Goal: Transaction & Acquisition: Purchase product/service

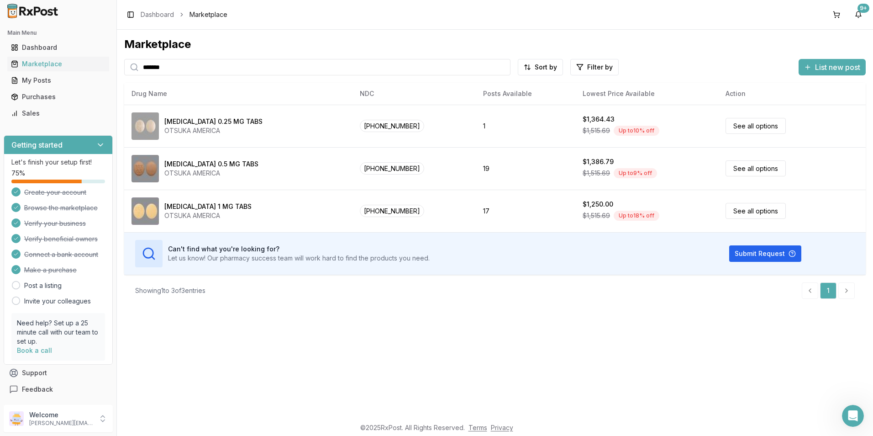
drag, startPoint x: 191, startPoint y: 71, endPoint x: 129, endPoint y: 74, distance: 62.2
click at [129, 74] on div "*******" at bounding box center [317, 67] width 386 height 16
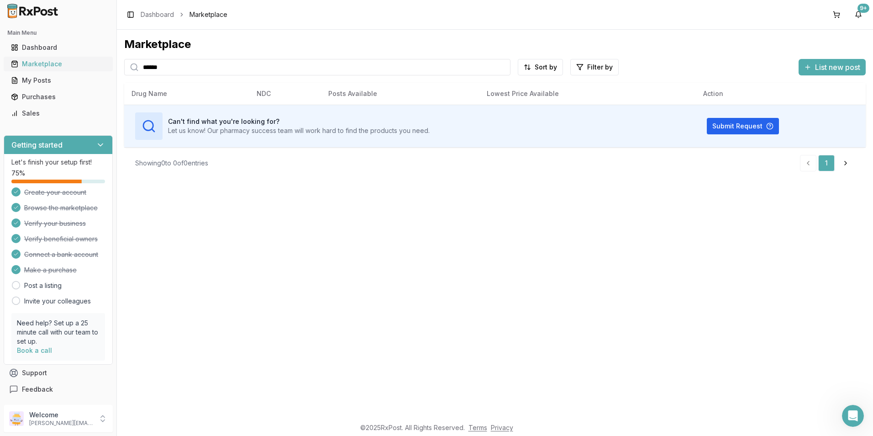
drag, startPoint x: 162, startPoint y: 69, endPoint x: 105, endPoint y: 67, distance: 57.1
click at [105, 67] on div "Main Menu Dashboard Marketplace My Posts Purchases Sales Getting started Let's …" at bounding box center [436, 218] width 873 height 436
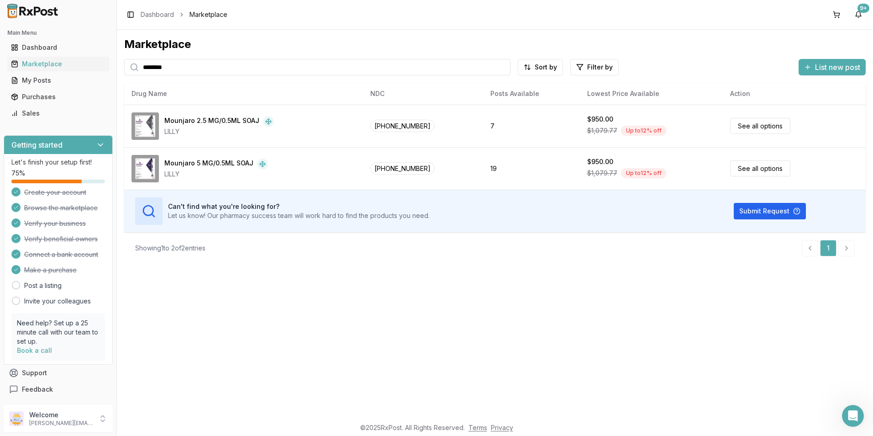
drag, startPoint x: 173, startPoint y: 68, endPoint x: 116, endPoint y: 61, distance: 57.9
click at [117, 63] on div "Marketplace ******** Sort by Filter by List new post Card Table NDC: [PHONE_NUM…" at bounding box center [495, 224] width 756 height 388
type input "*********"
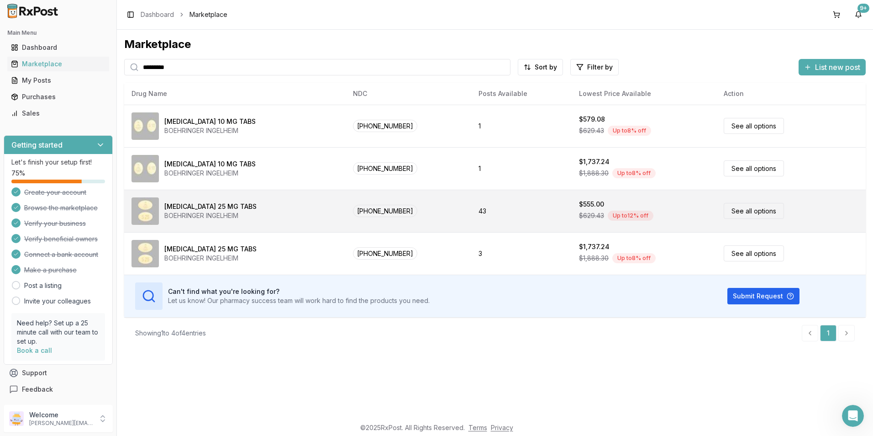
click at [608, 218] on div "Up to 12 % off" at bounding box center [631, 215] width 46 height 10
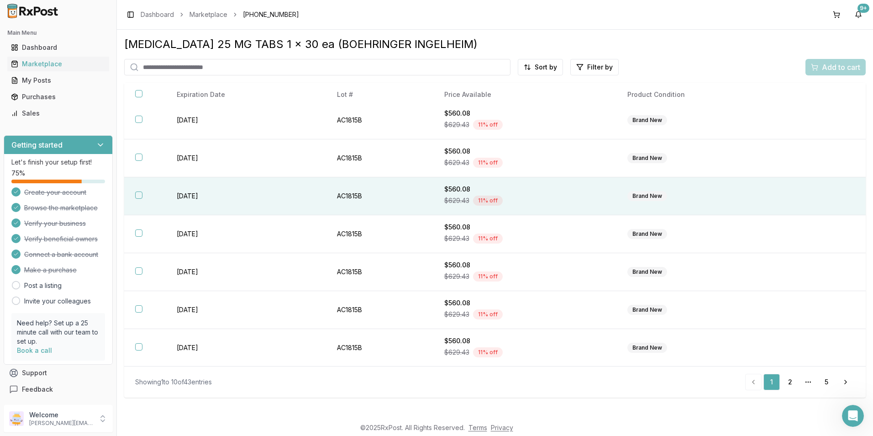
scroll to position [120, 0]
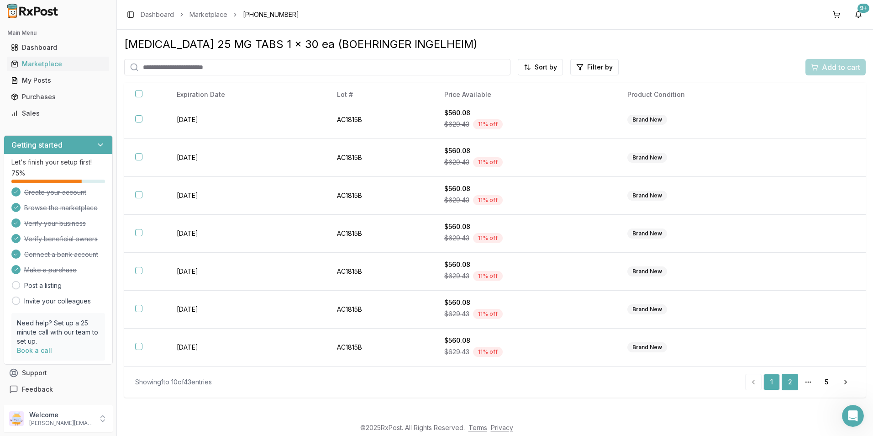
click at [794, 381] on link "2" at bounding box center [790, 382] width 16 height 16
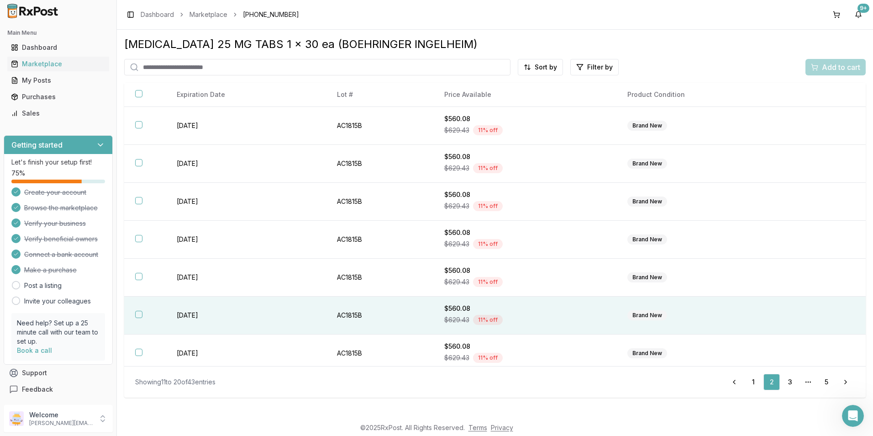
scroll to position [120, 0]
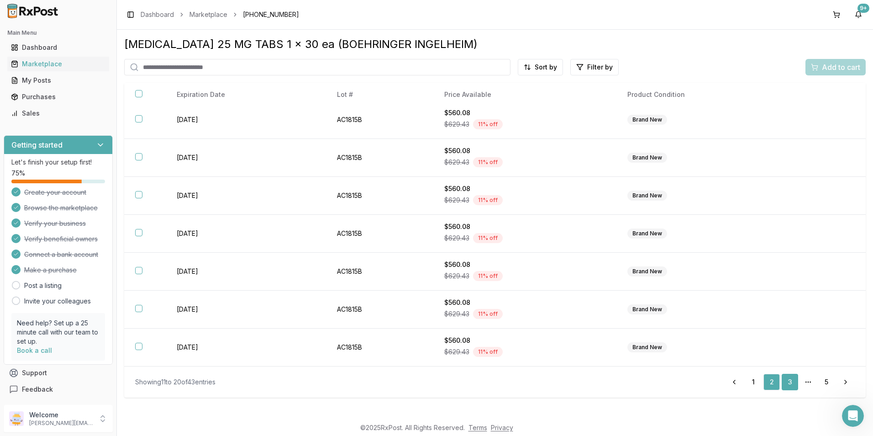
click at [795, 384] on link "3" at bounding box center [790, 382] width 16 height 16
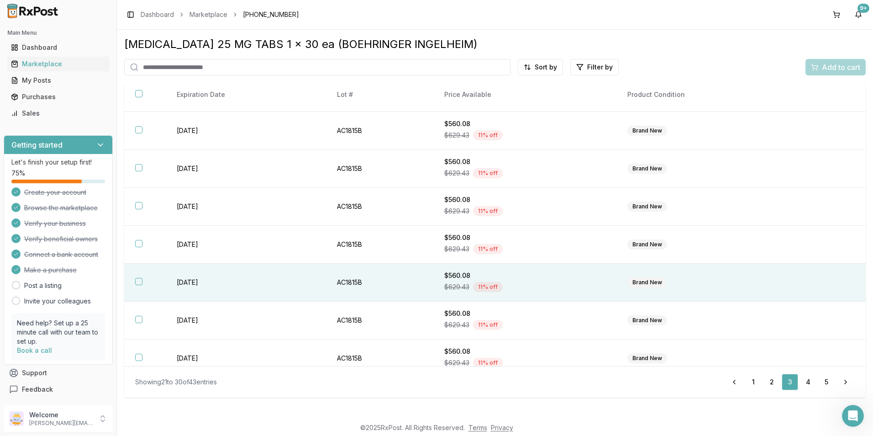
scroll to position [120, 0]
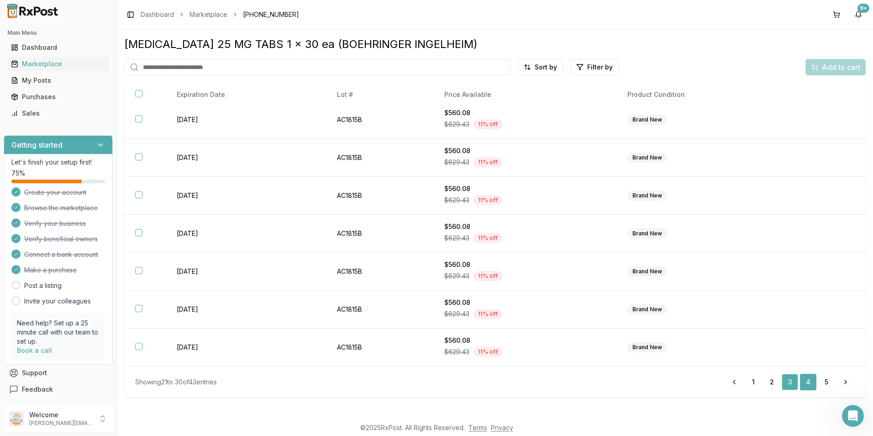
click at [807, 379] on link "4" at bounding box center [808, 382] width 16 height 16
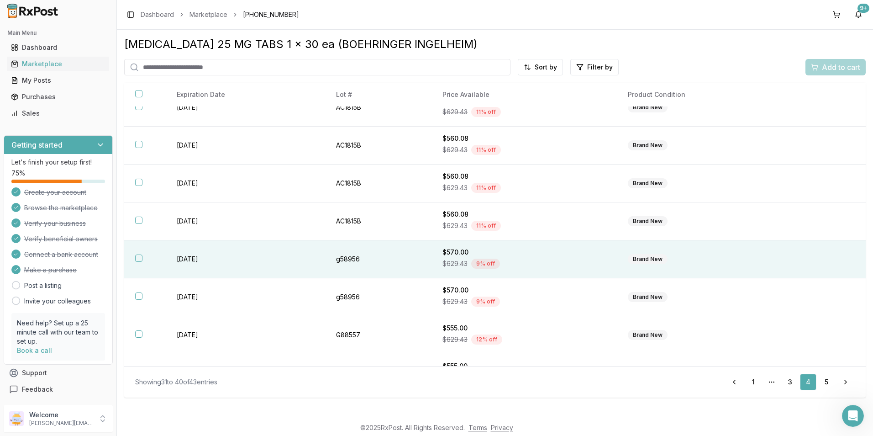
scroll to position [120, 0]
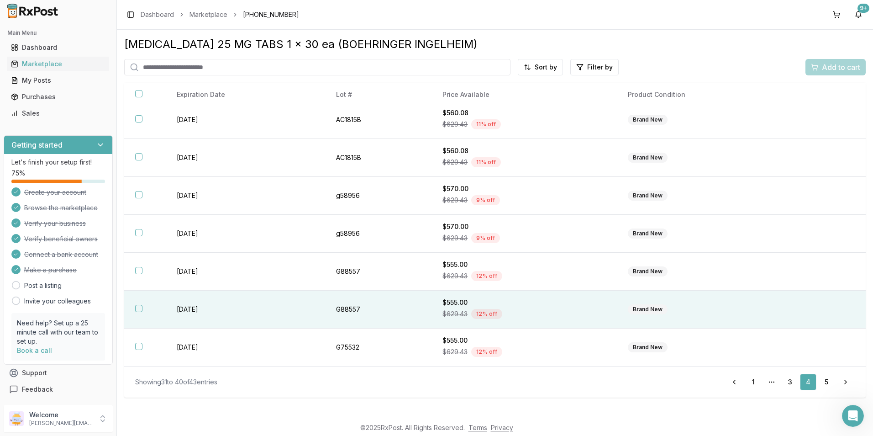
click at [138, 309] on button "button" at bounding box center [138, 308] width 7 height 7
click at [847, 69] on span "Add to cart" at bounding box center [841, 67] width 38 height 11
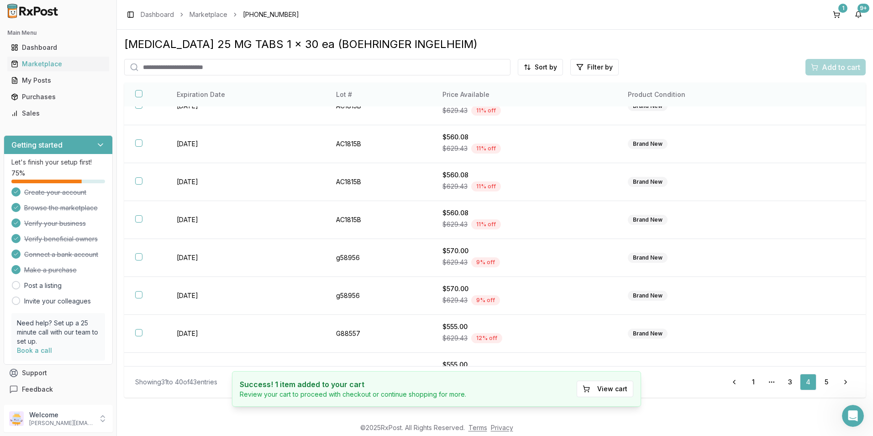
scroll to position [0, 0]
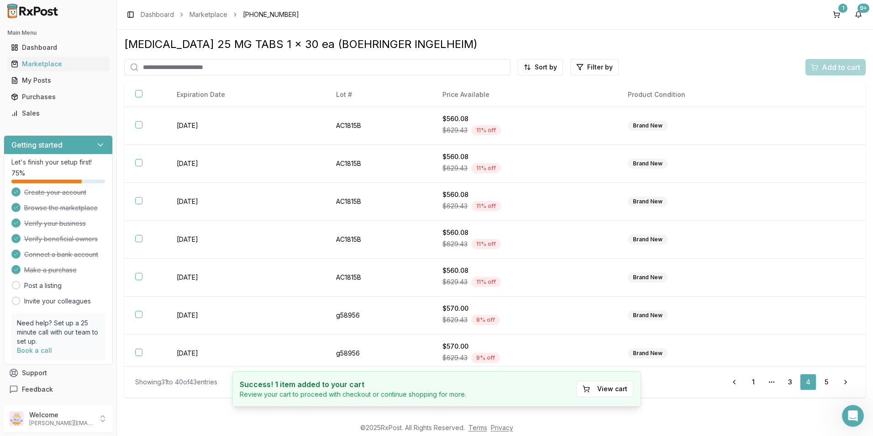
click at [164, 66] on input "search" at bounding box center [317, 67] width 386 height 16
type input "******"
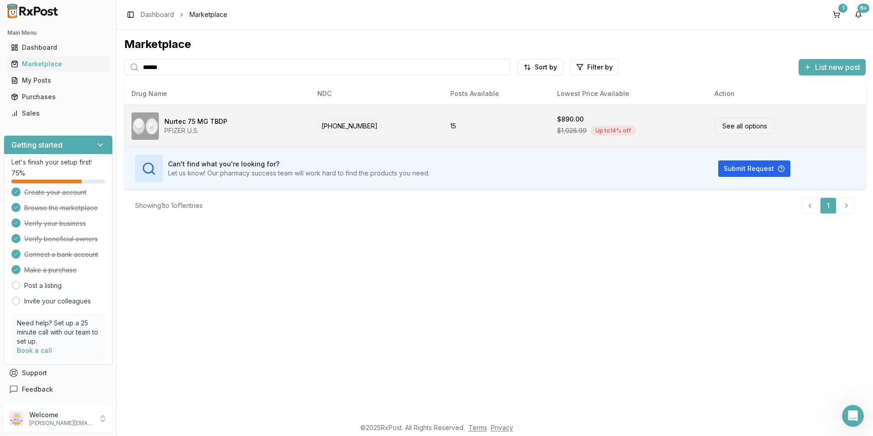
click at [728, 128] on link "See all options" at bounding box center [745, 126] width 60 height 16
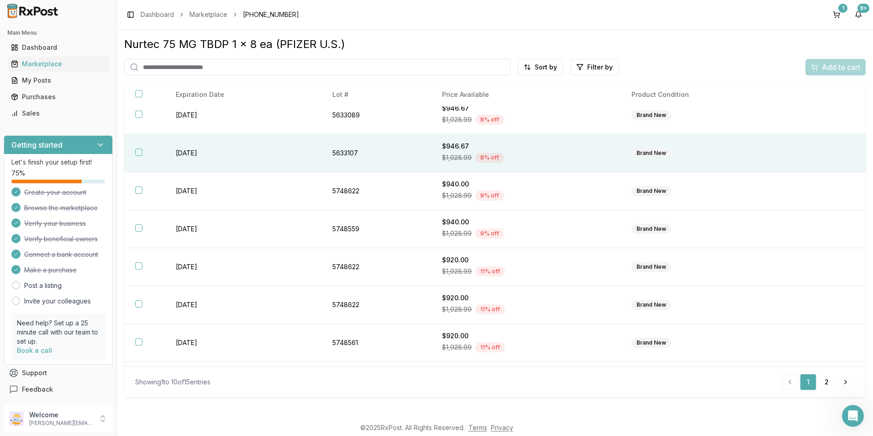
scroll to position [120, 0]
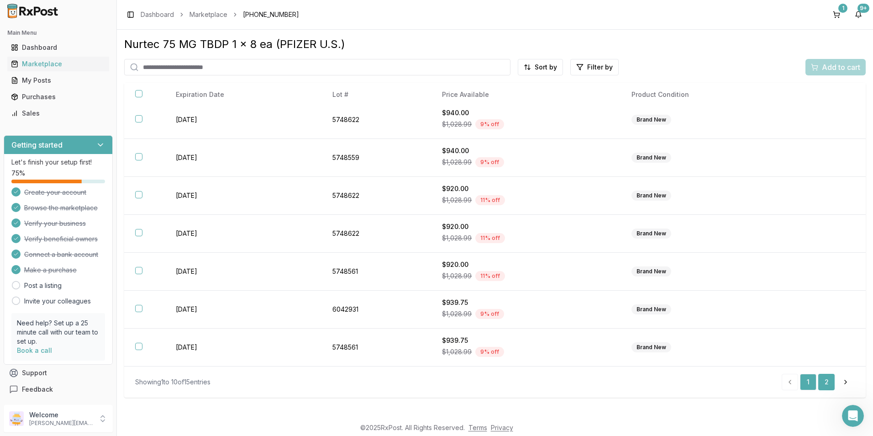
click at [822, 380] on link "2" at bounding box center [826, 382] width 16 height 16
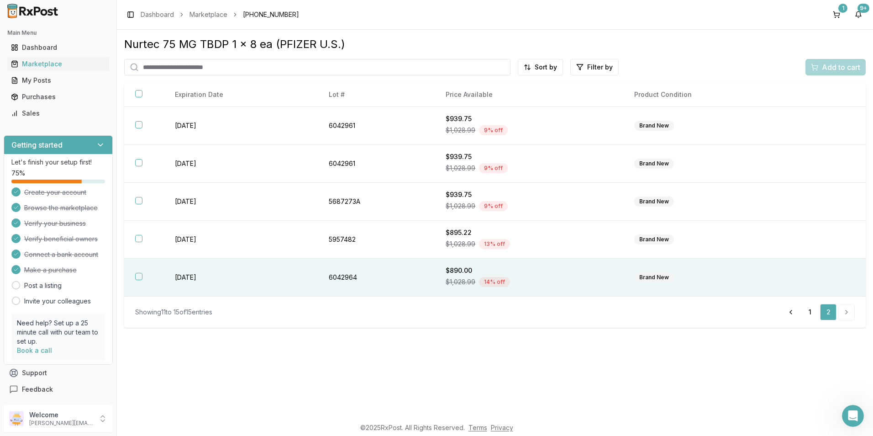
click at [141, 278] on button "button" at bounding box center [138, 276] width 7 height 7
click at [826, 67] on span "Add to cart" at bounding box center [841, 67] width 38 height 11
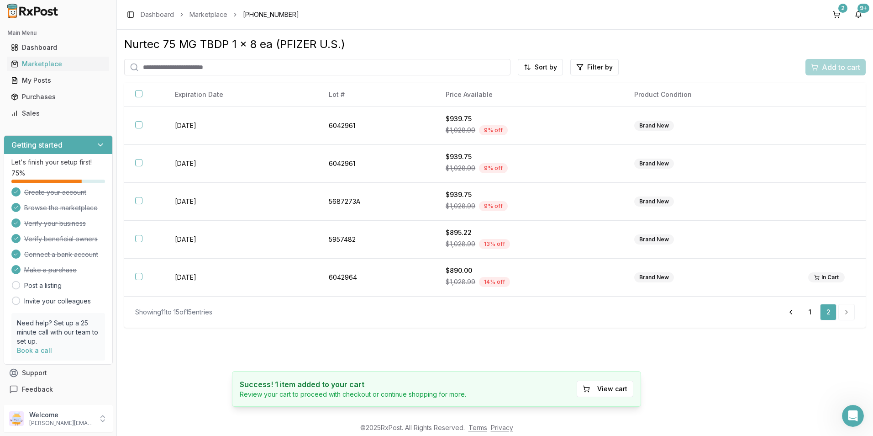
click at [151, 67] on input "search" at bounding box center [317, 67] width 386 height 16
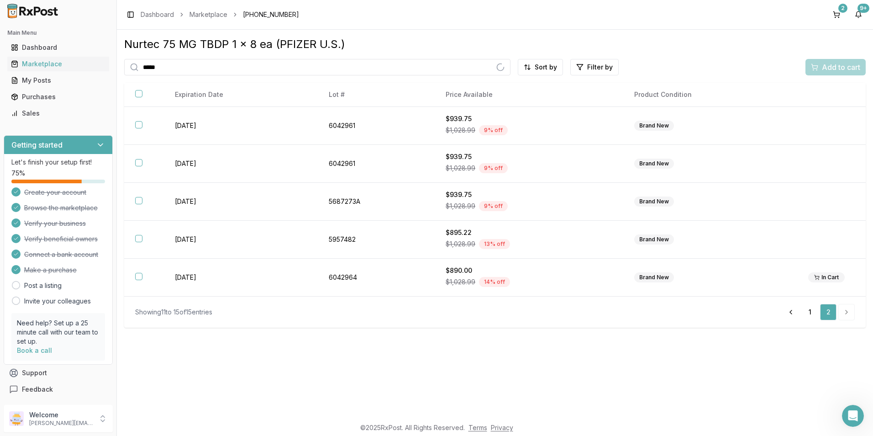
type input "*****"
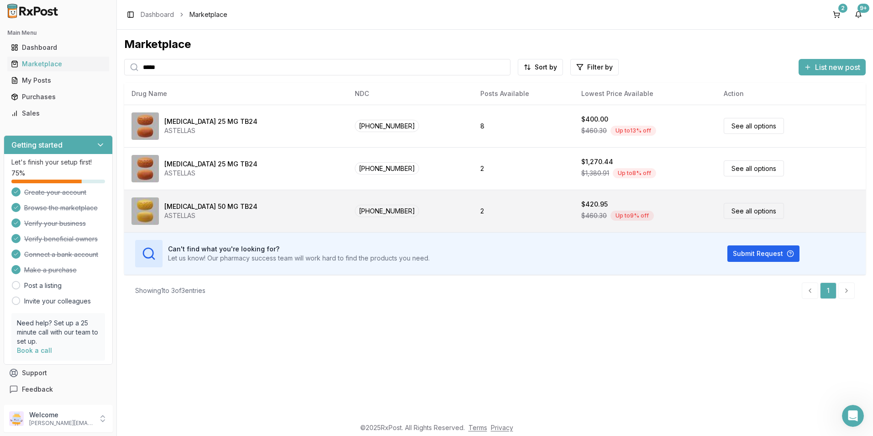
click at [242, 204] on div "[MEDICAL_DATA] 50 MG TB24 ASTELLAS" at bounding box center [236, 210] width 209 height 27
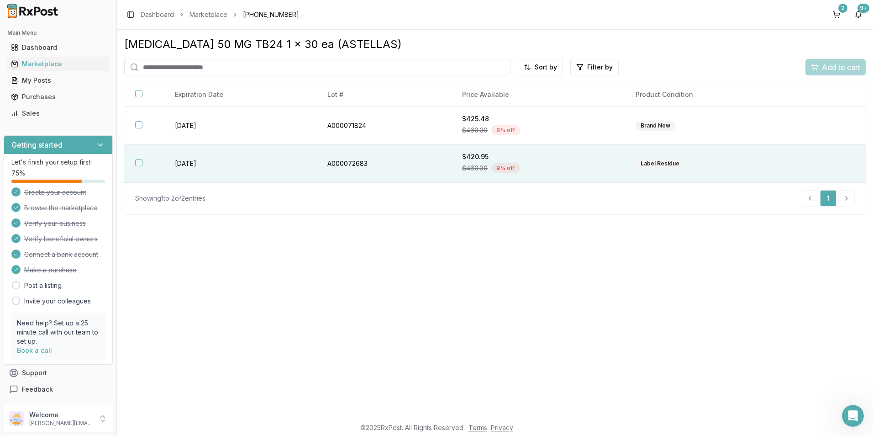
click at [142, 164] on button "button" at bounding box center [138, 162] width 7 height 7
click at [847, 64] on span "Add to cart" at bounding box center [841, 67] width 38 height 11
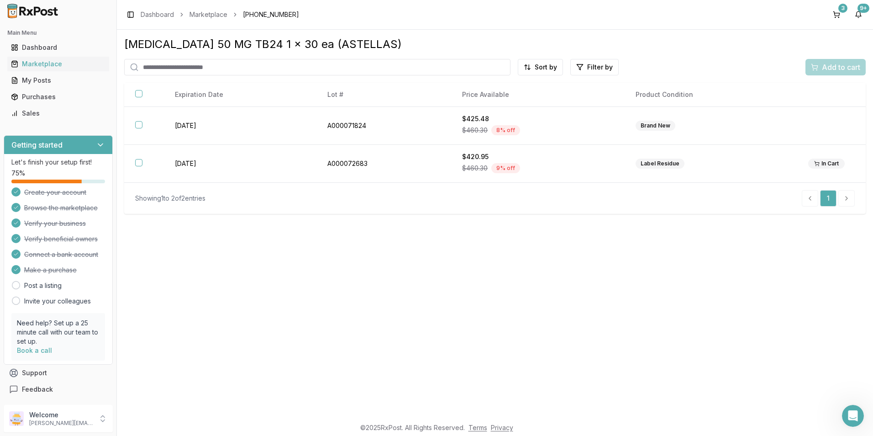
click at [198, 63] on input "search" at bounding box center [317, 67] width 386 height 16
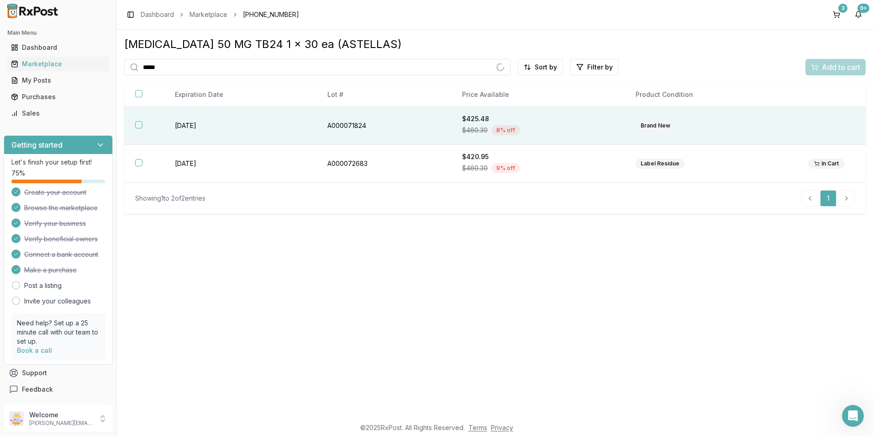
type input "*****"
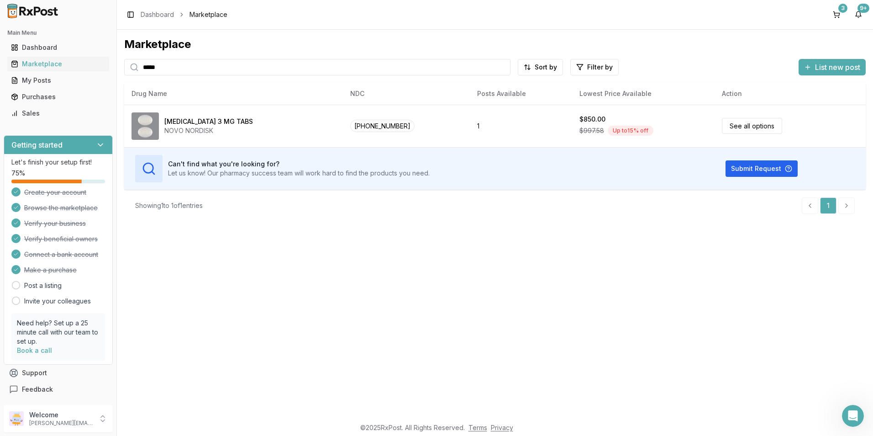
drag, startPoint x: 188, startPoint y: 71, endPoint x: 123, endPoint y: 75, distance: 64.5
click at [123, 75] on div "Marketplace ***** Sort by Filter by List new post Card Table NDC: [PHONE_NUMBER…" at bounding box center [495, 224] width 756 height 388
type input "*******"
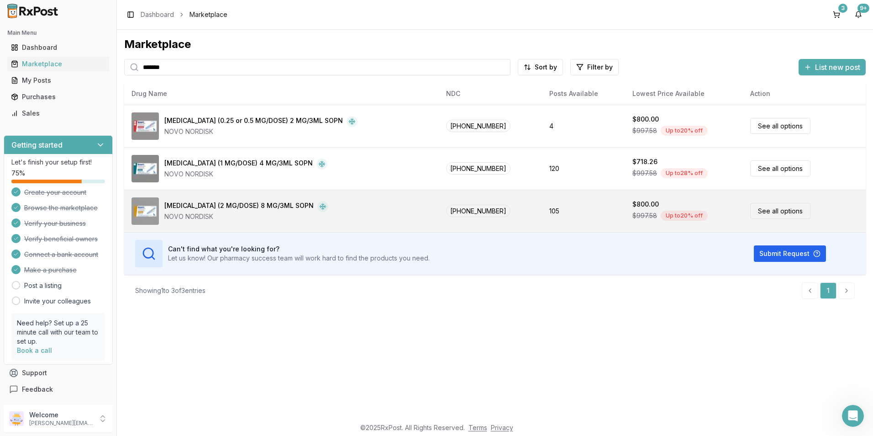
click at [637, 210] on div "$997.58 Up to 20 % off" at bounding box center [683, 216] width 103 height 14
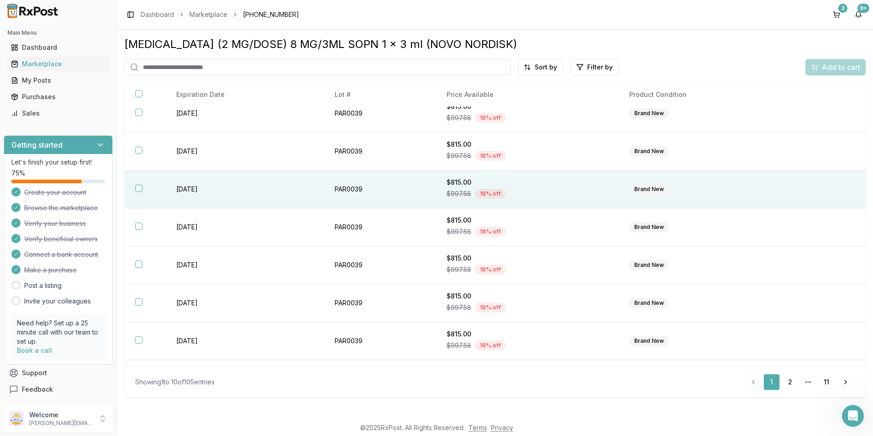
scroll to position [120, 0]
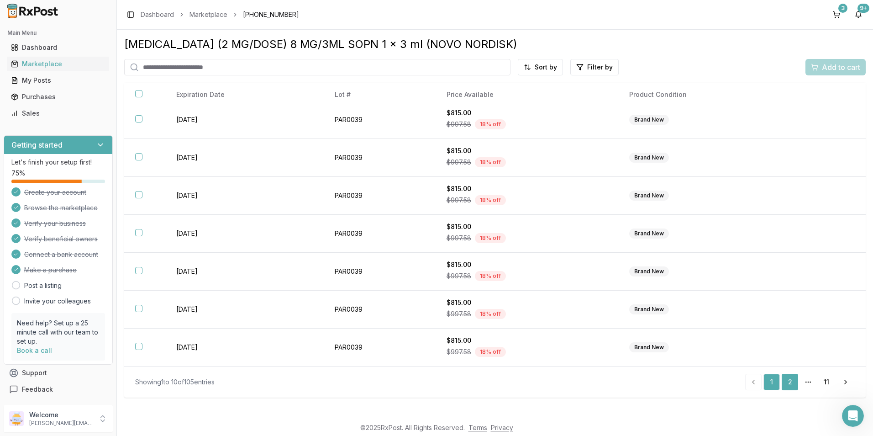
click at [791, 380] on link "2" at bounding box center [790, 382] width 16 height 16
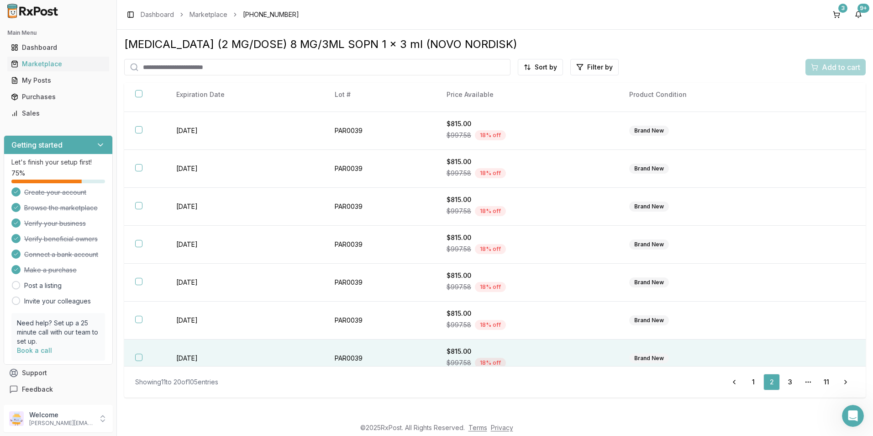
scroll to position [120, 0]
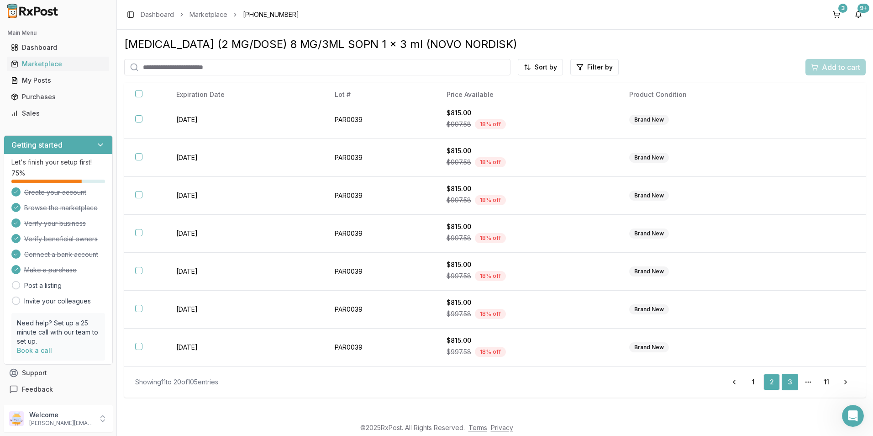
click at [787, 379] on link "3" at bounding box center [790, 382] width 16 height 16
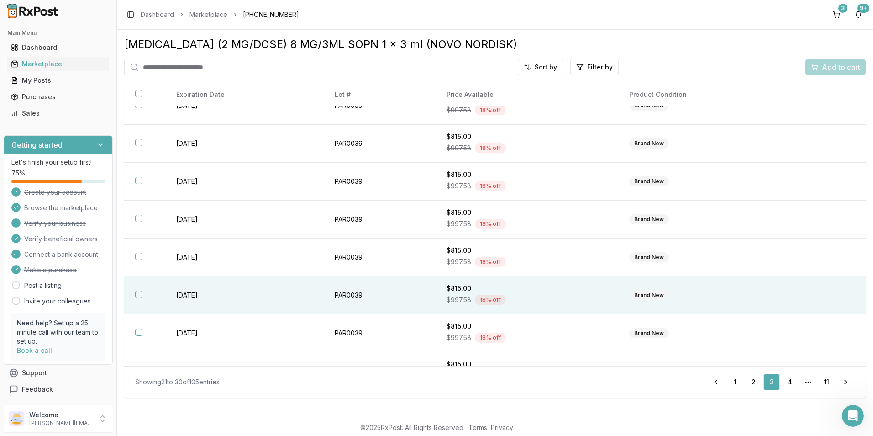
scroll to position [120, 0]
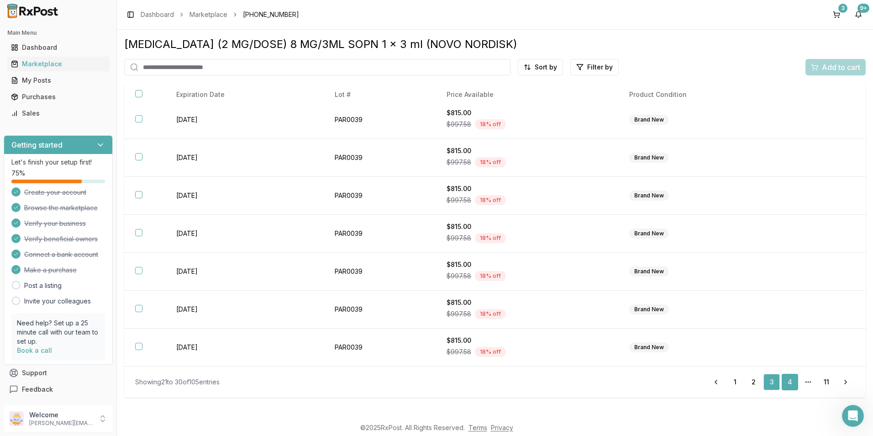
click at [791, 381] on link "4" at bounding box center [790, 382] width 16 height 16
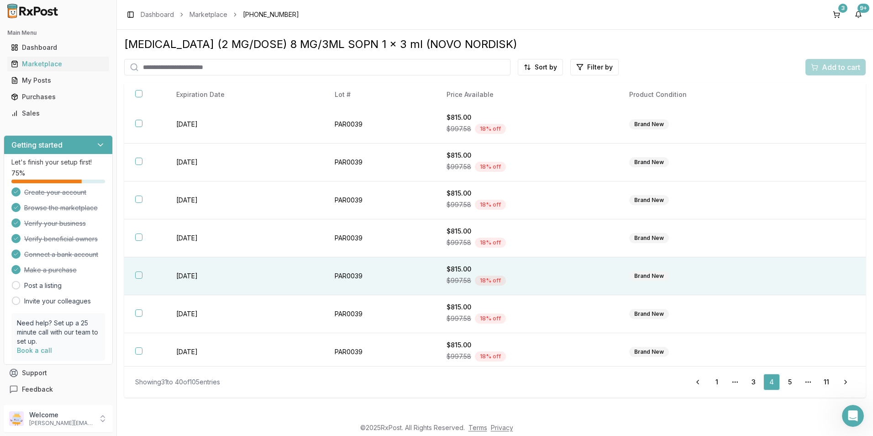
scroll to position [120, 0]
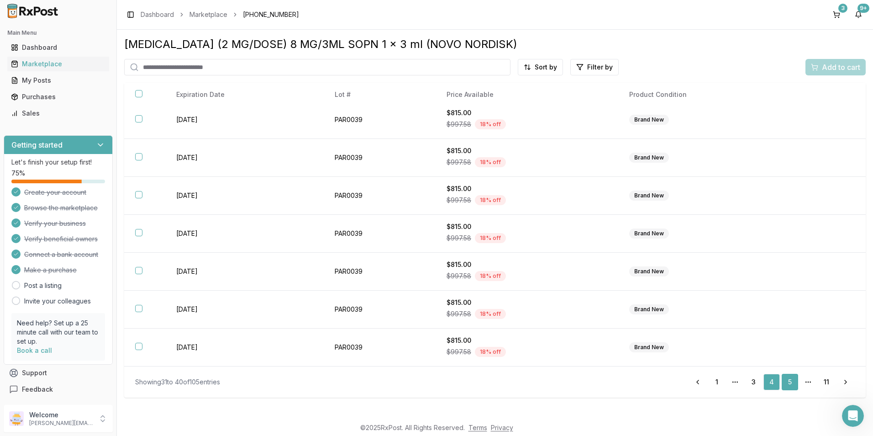
click at [795, 382] on link "5" at bounding box center [790, 382] width 16 height 16
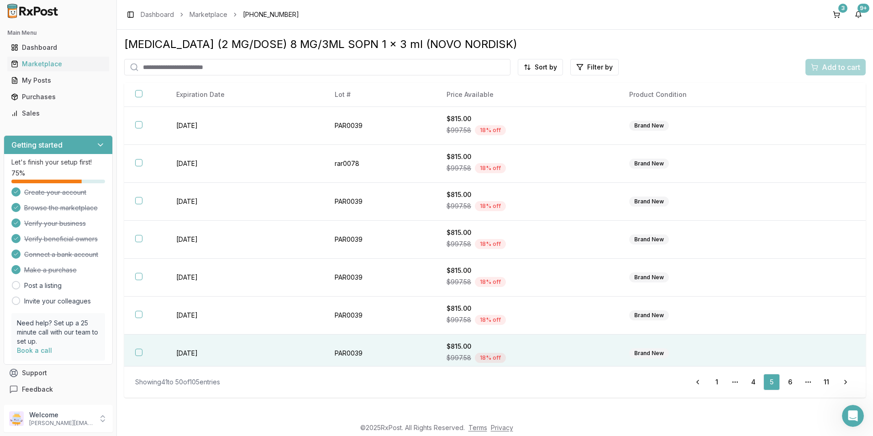
scroll to position [120, 0]
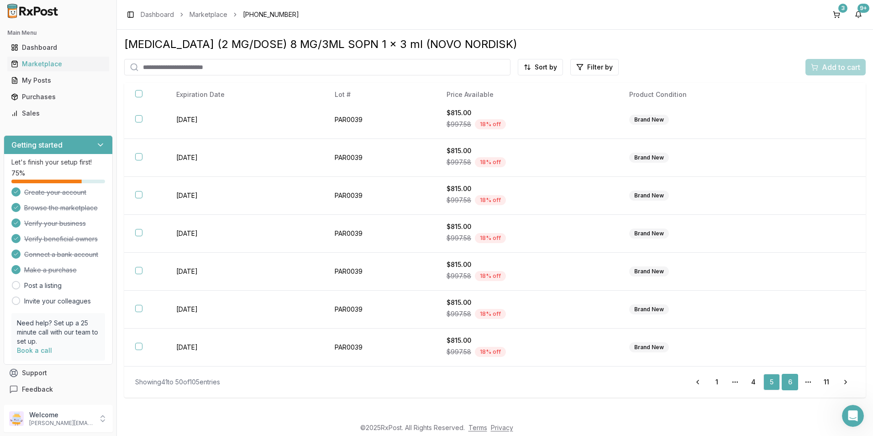
click at [787, 379] on link "6" at bounding box center [790, 382] width 16 height 16
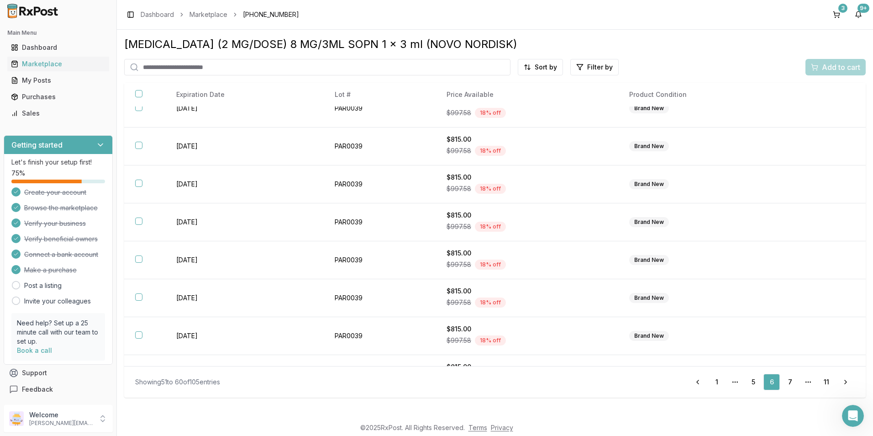
scroll to position [120, 0]
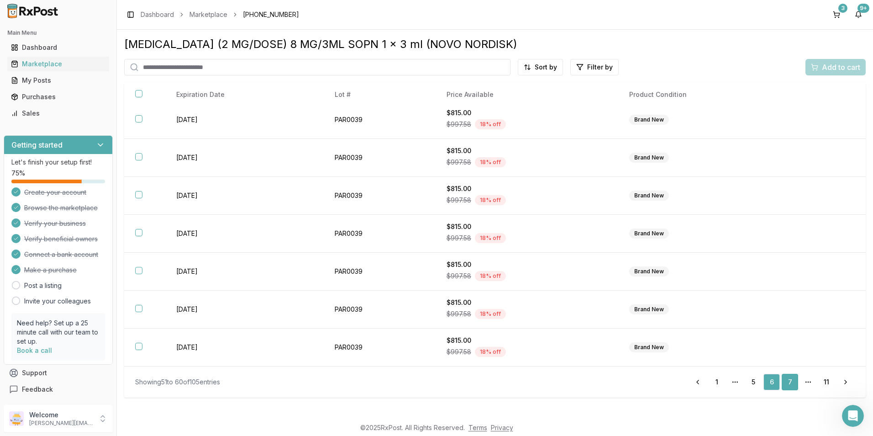
click at [787, 374] on link "7" at bounding box center [790, 382] width 16 height 16
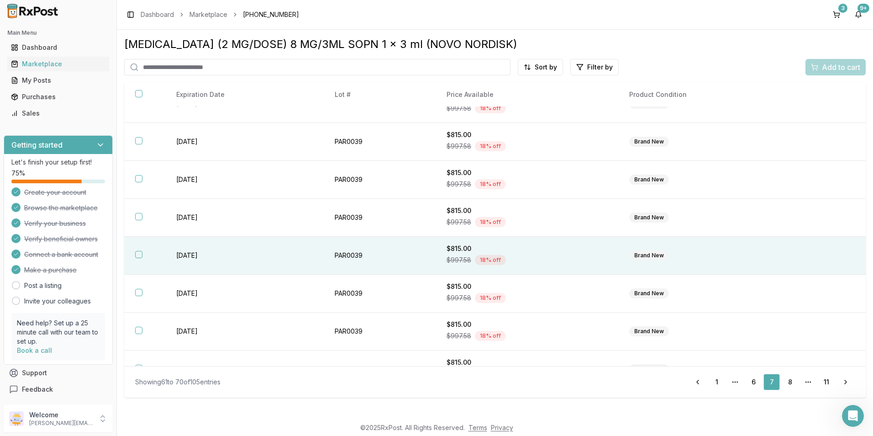
scroll to position [120, 0]
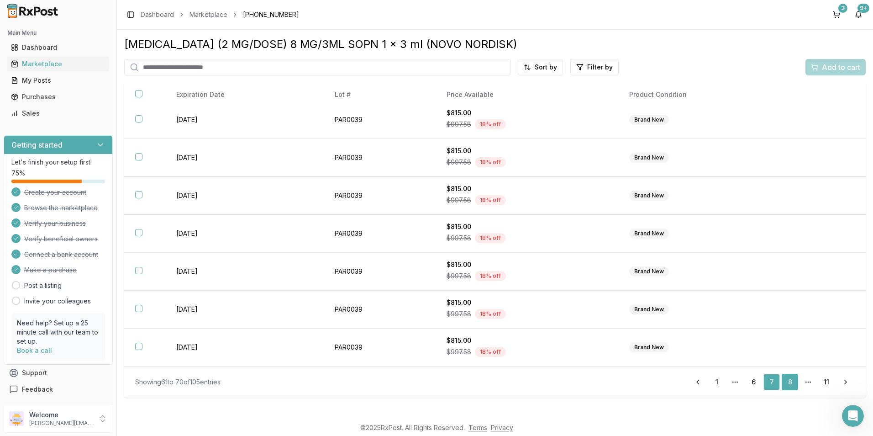
click at [784, 376] on link "8" at bounding box center [790, 382] width 16 height 16
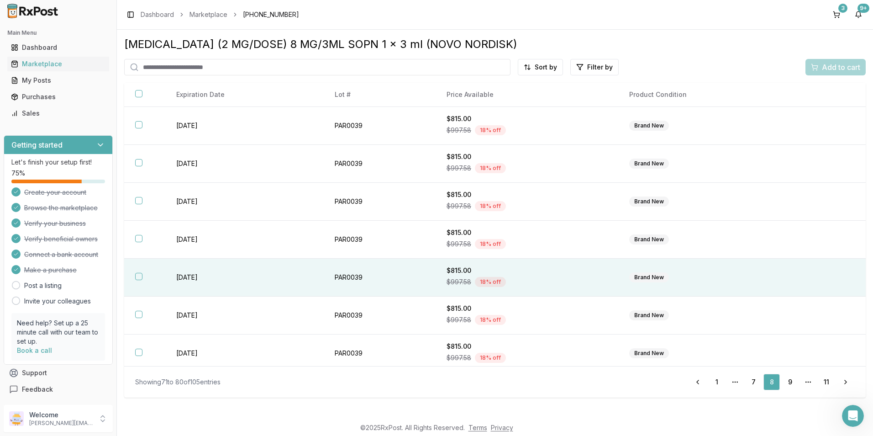
scroll to position [120, 0]
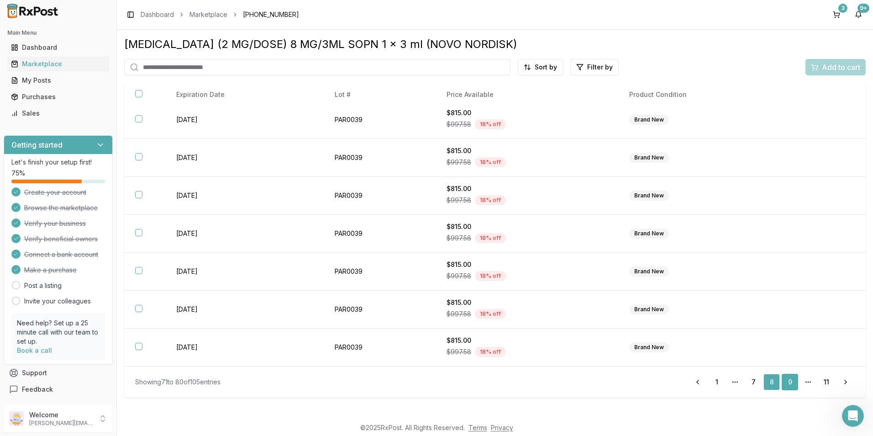
click at [789, 387] on link "9" at bounding box center [790, 382] width 16 height 16
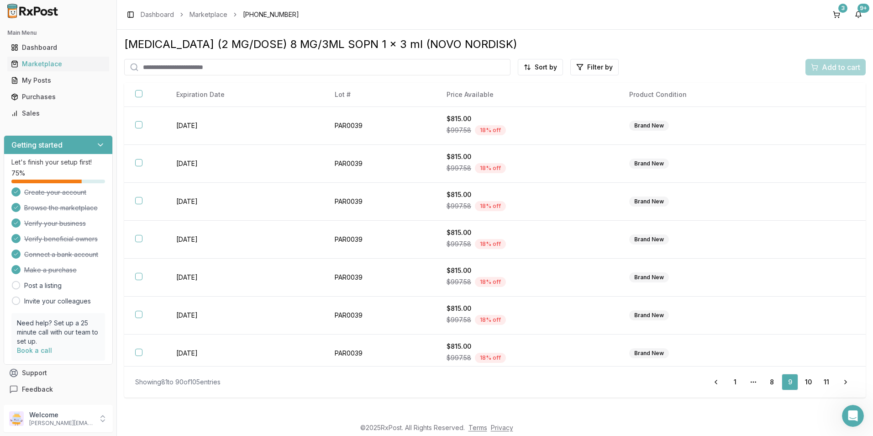
scroll to position [120, 0]
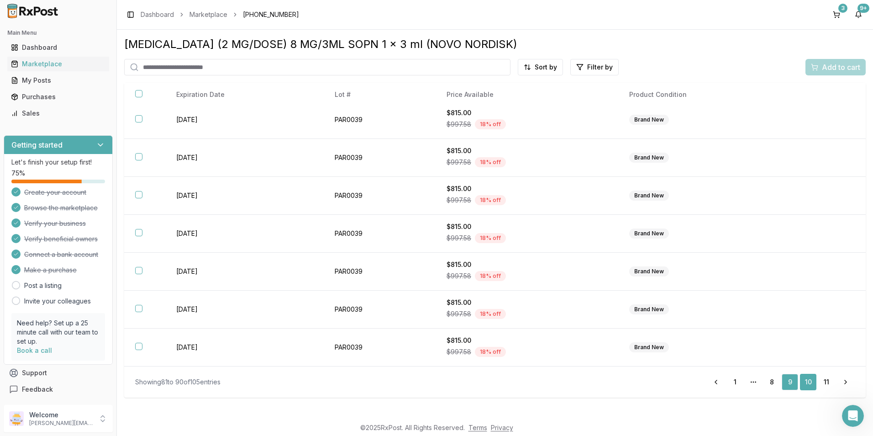
click at [811, 384] on link "10" at bounding box center [808, 382] width 16 height 16
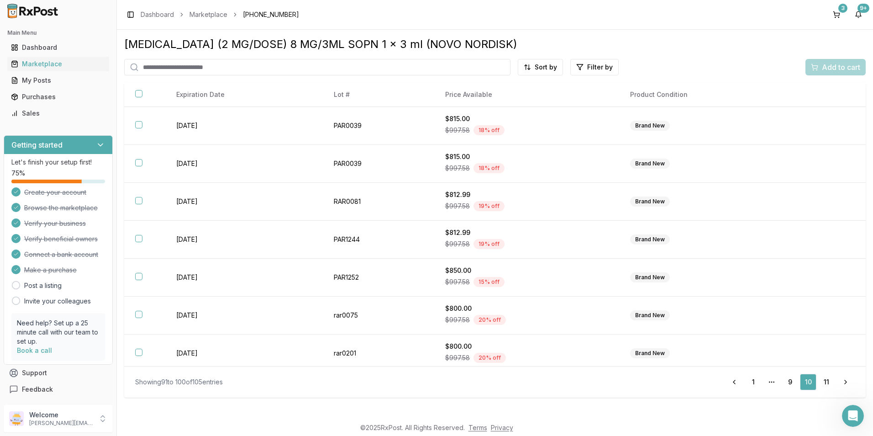
scroll to position [120, 0]
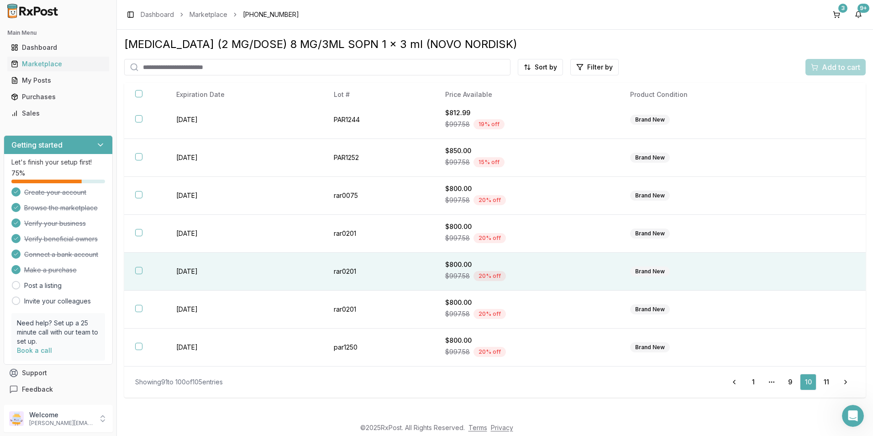
click at [136, 272] on button "button" at bounding box center [138, 270] width 7 height 7
click at [829, 67] on span "Add to cart" at bounding box center [841, 67] width 38 height 11
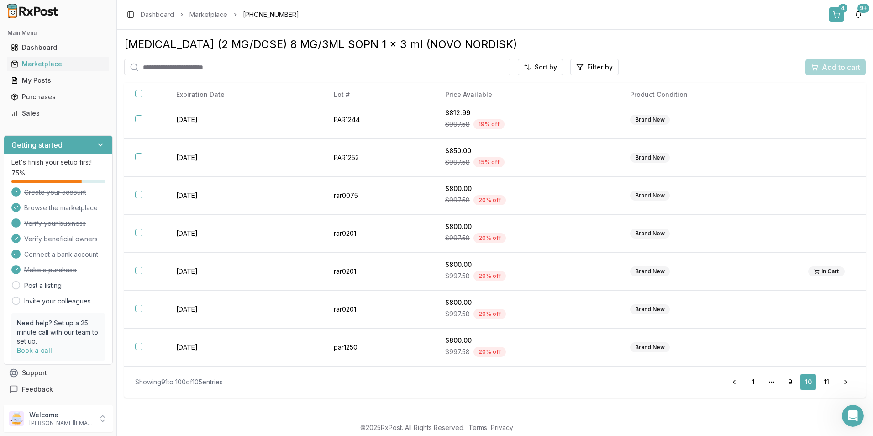
click at [841, 14] on button "4" at bounding box center [836, 14] width 15 height 15
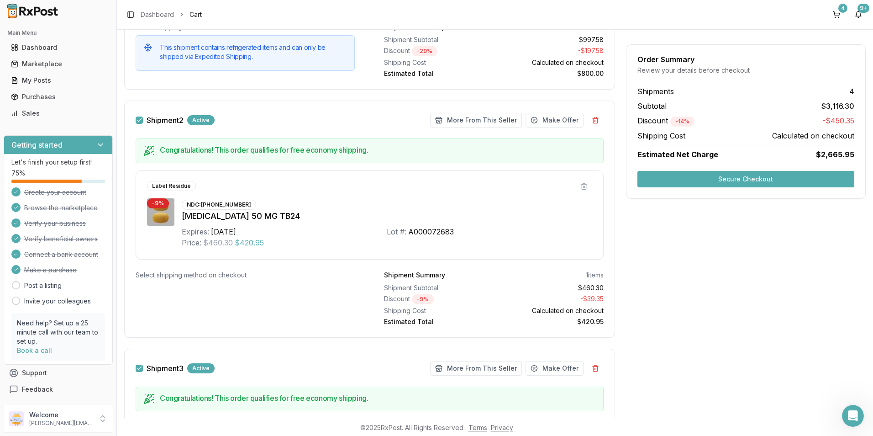
scroll to position [136, 0]
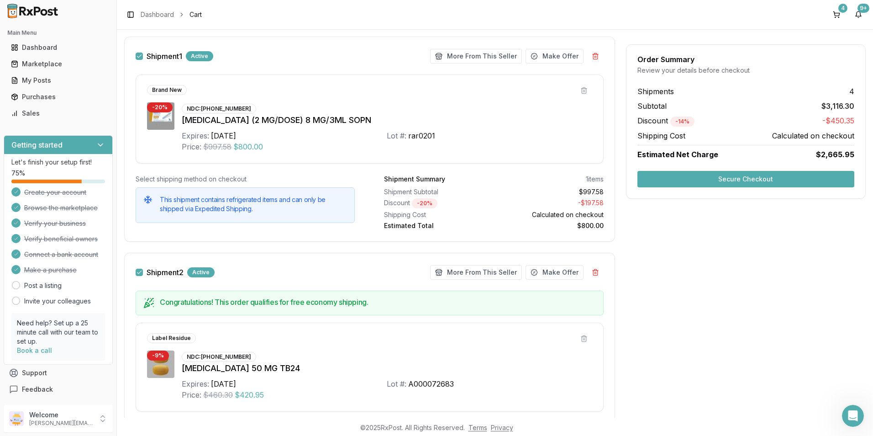
click at [700, 176] on button "Secure Checkout" at bounding box center [745, 179] width 217 height 16
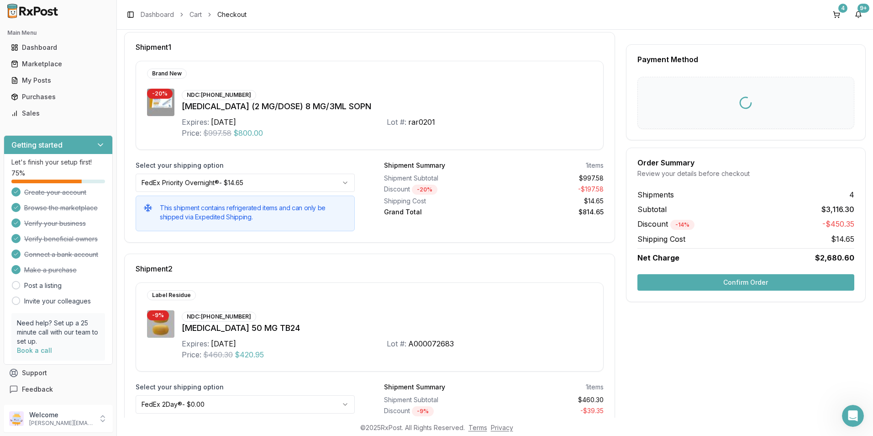
scroll to position [7, 0]
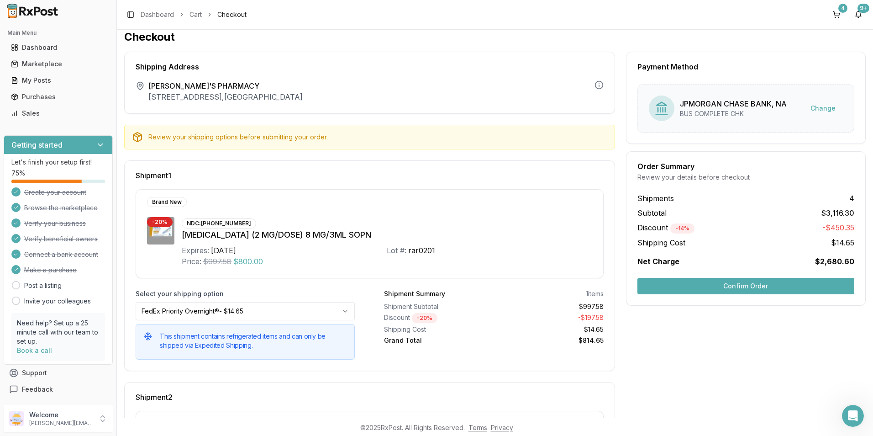
click at [717, 285] on button "Confirm Order" at bounding box center [745, 286] width 217 height 16
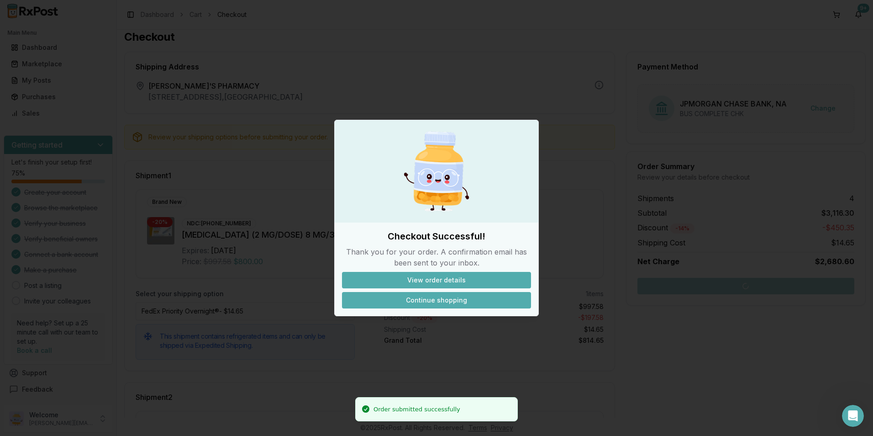
click at [447, 294] on button "Continue shopping" at bounding box center [436, 300] width 189 height 16
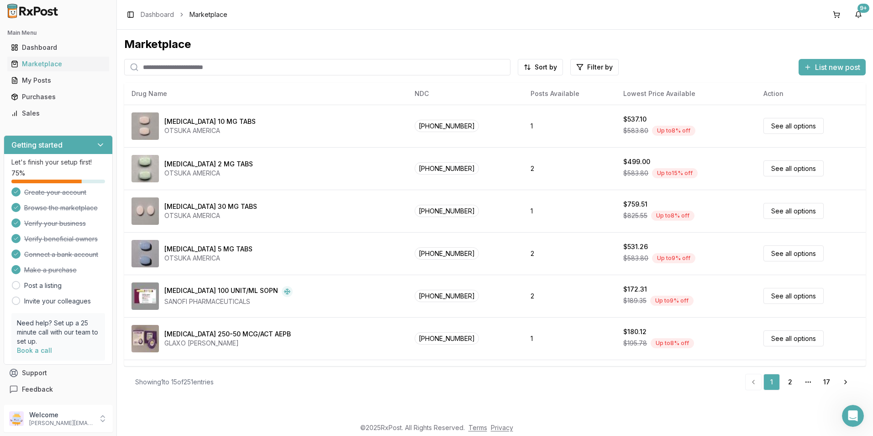
click at [166, 70] on input "search" at bounding box center [317, 67] width 386 height 16
type input "*******"
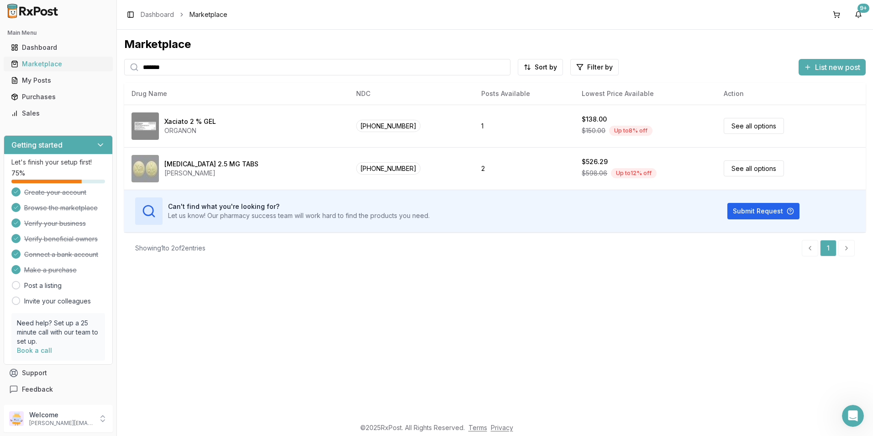
click at [56, 63] on div "Marketplace" at bounding box center [58, 63] width 95 height 9
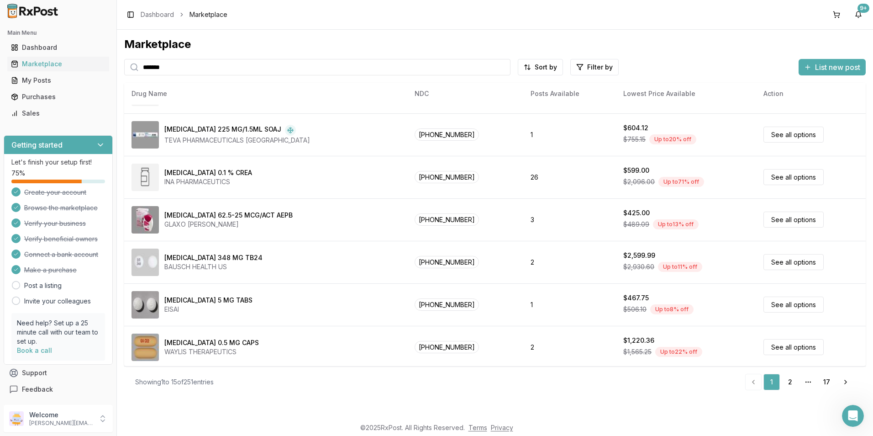
scroll to position [376, 0]
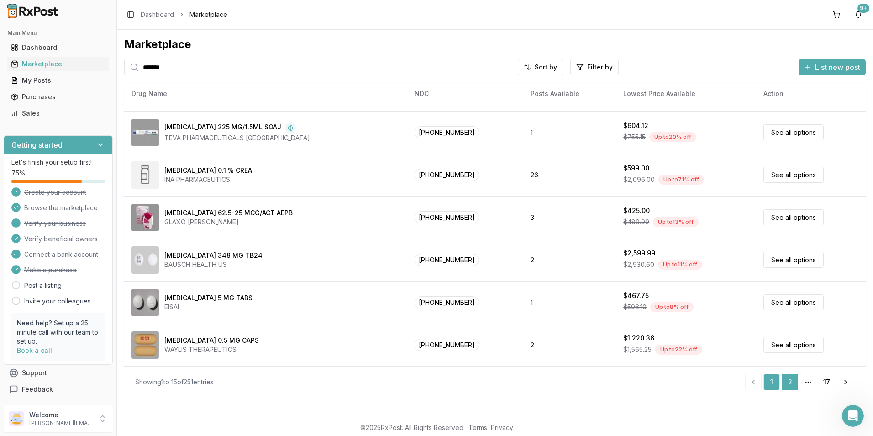
click at [788, 382] on link "2" at bounding box center [790, 382] width 16 height 16
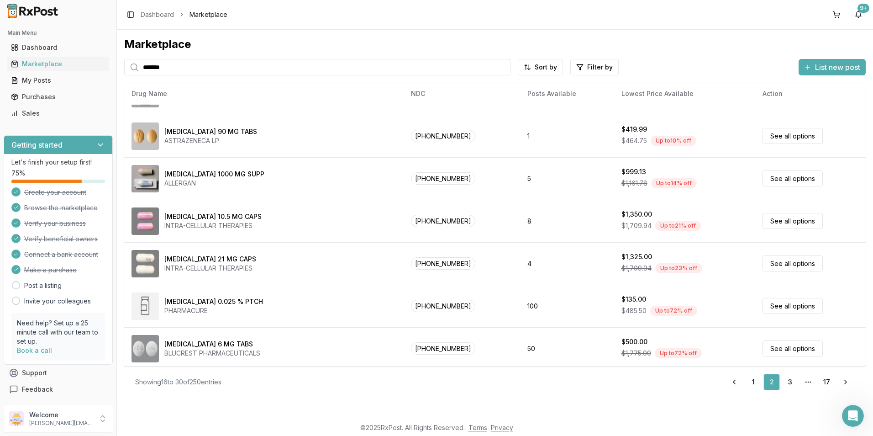
scroll to position [376, 0]
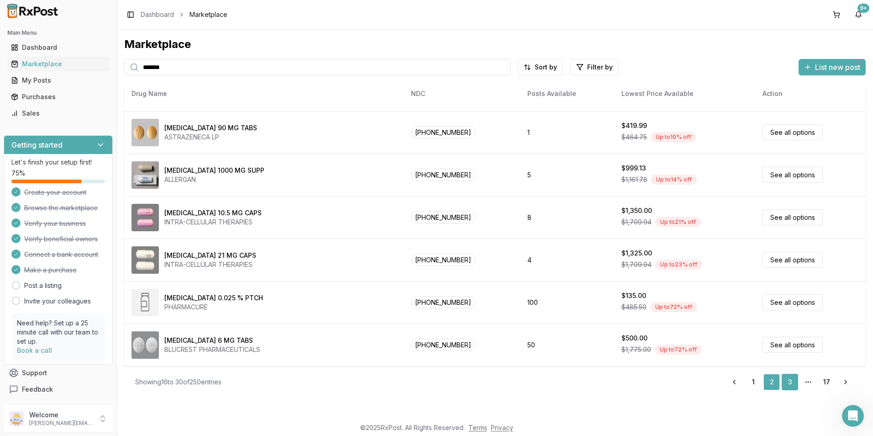
click at [789, 383] on link "3" at bounding box center [790, 382] width 16 height 16
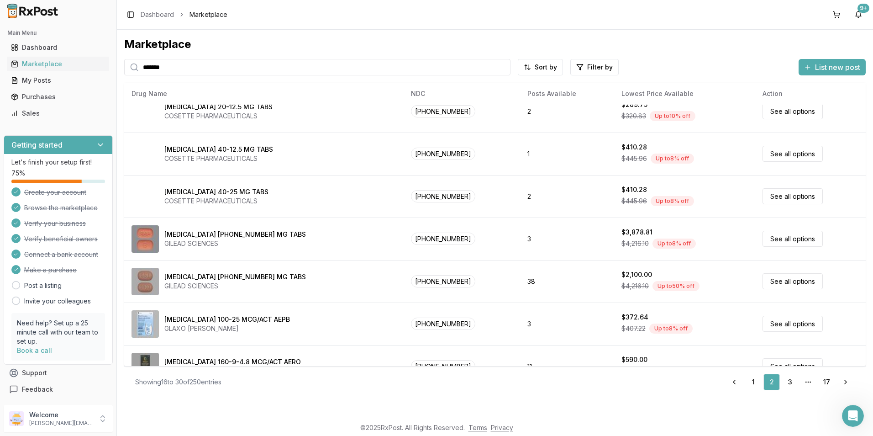
scroll to position [56, 0]
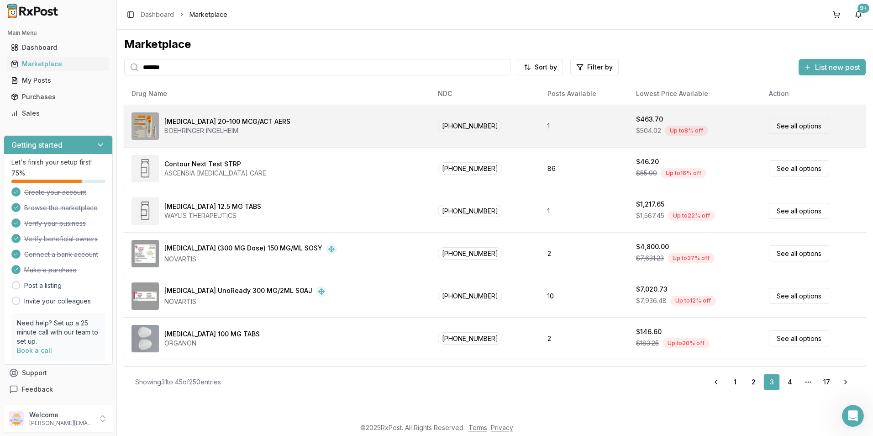
click at [229, 117] on div "[MEDICAL_DATA] 20-100 MCG/ACT AERS" at bounding box center [227, 121] width 126 height 9
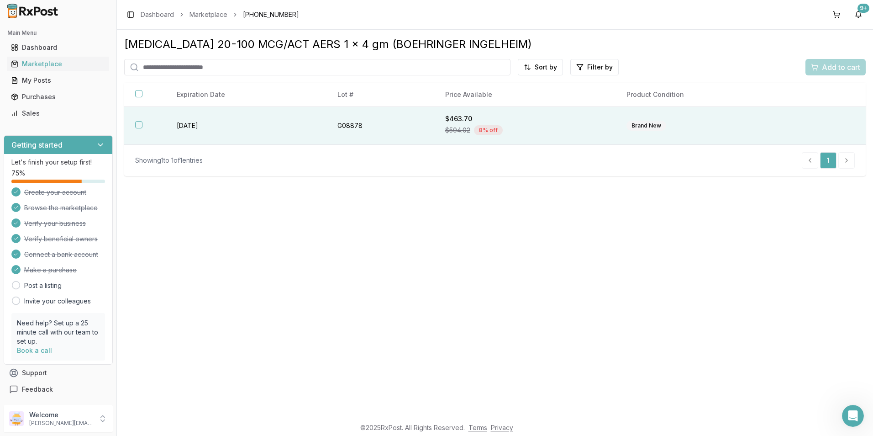
click at [137, 125] on button "button" at bounding box center [138, 124] width 7 height 7
click at [833, 73] on button "Add to cart" at bounding box center [835, 67] width 60 height 16
